Goal: Navigation & Orientation: Find specific page/section

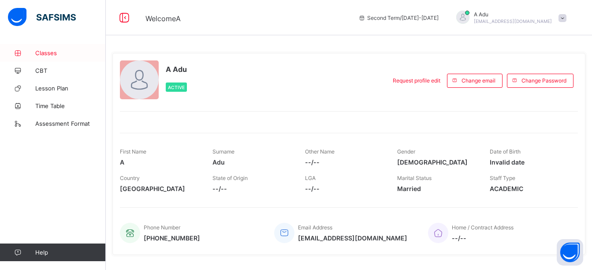
click at [44, 54] on span "Classes" at bounding box center [70, 52] width 70 height 7
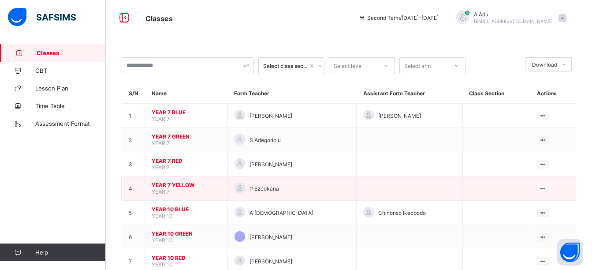
scroll to position [50, 0]
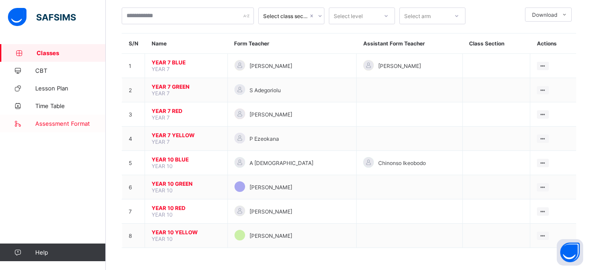
click at [82, 123] on span "Assessment Format" at bounding box center [70, 123] width 70 height 7
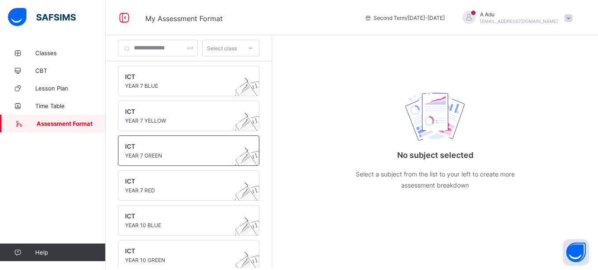
scroll to position [81, 0]
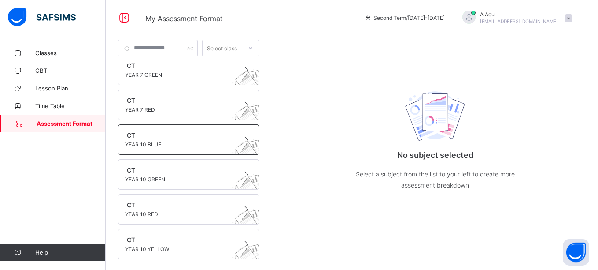
click at [163, 131] on div "ICT YEAR 10 BLUE" at bounding box center [188, 139] width 141 height 30
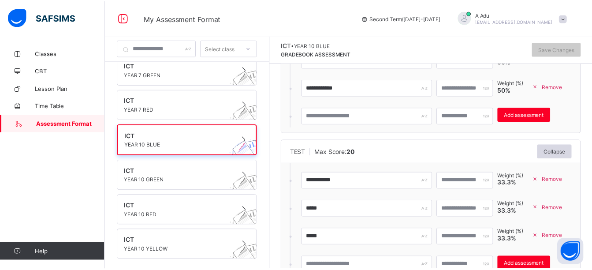
scroll to position [241, 0]
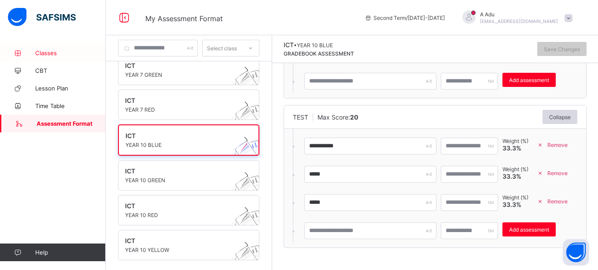
click at [55, 53] on span "Classes" at bounding box center [70, 52] width 70 height 7
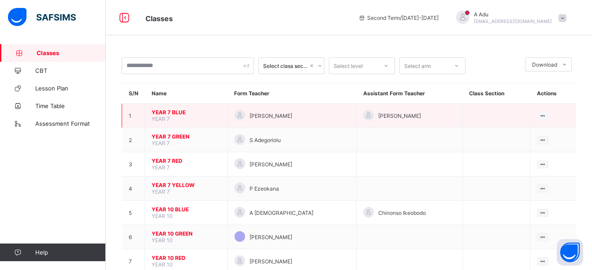
click at [168, 111] on span "YEAR 7 BLUE" at bounding box center [186, 112] width 69 height 7
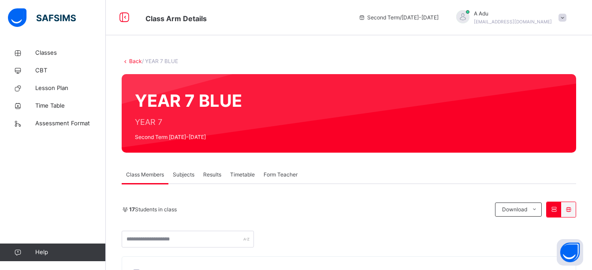
click at [187, 174] on span "Subjects" at bounding box center [184, 174] width 22 height 8
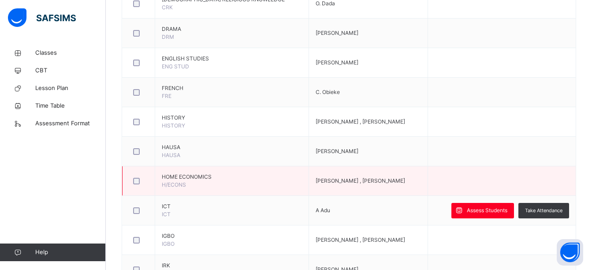
scroll to position [382, 0]
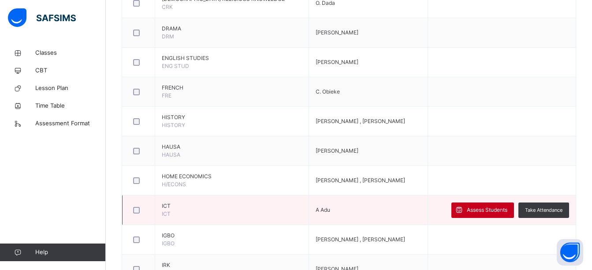
click at [485, 207] on span "Assess Students" at bounding box center [486, 210] width 41 height 8
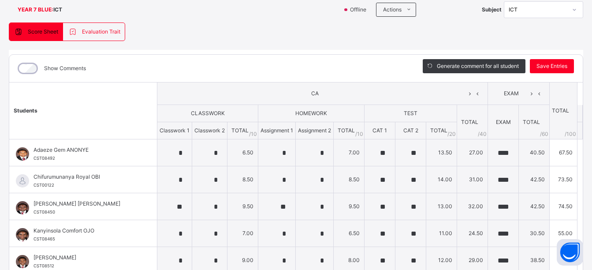
scroll to position [0, 0]
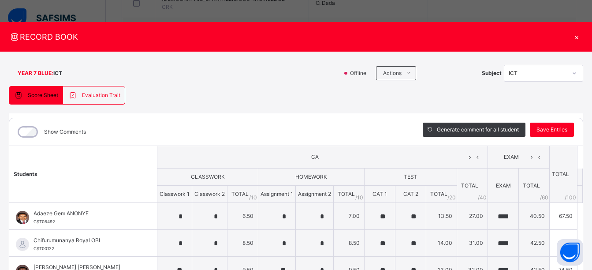
click at [573, 36] on div "×" at bounding box center [576, 37] width 13 height 12
